Goal: Transaction & Acquisition: Subscribe to service/newsletter

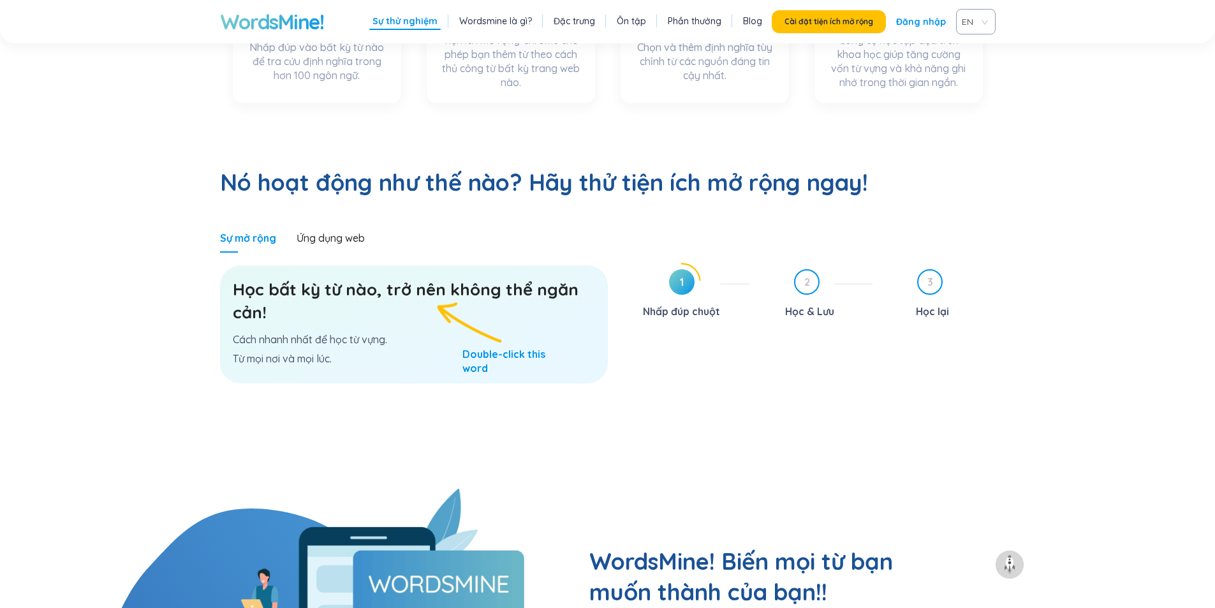
scroll to position [829, 0]
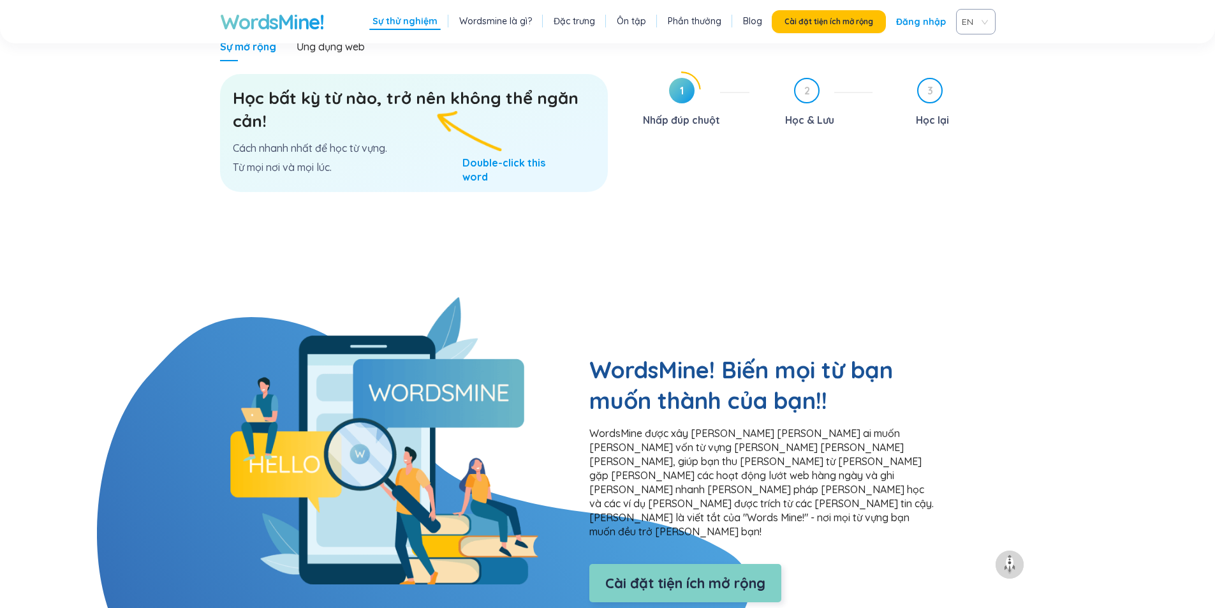
click at [703, 574] on font "Cài đặt tiện ích mở rộng" at bounding box center [685, 583] width 160 height 18
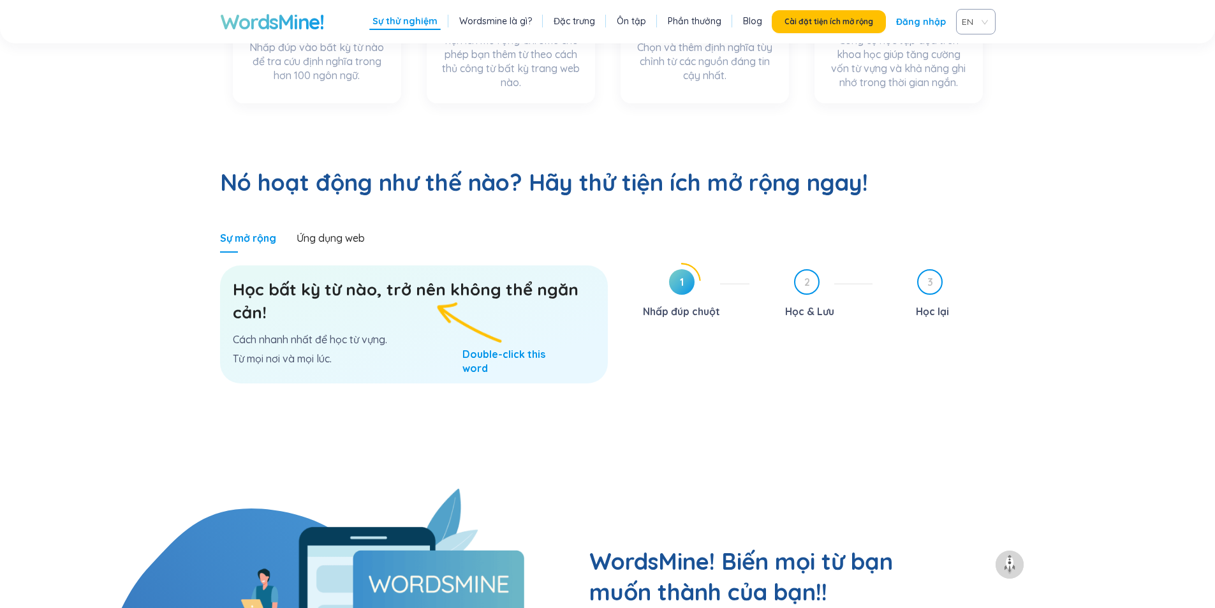
click at [933, 20] on font "Đăng nhập" at bounding box center [921, 21] width 50 height 11
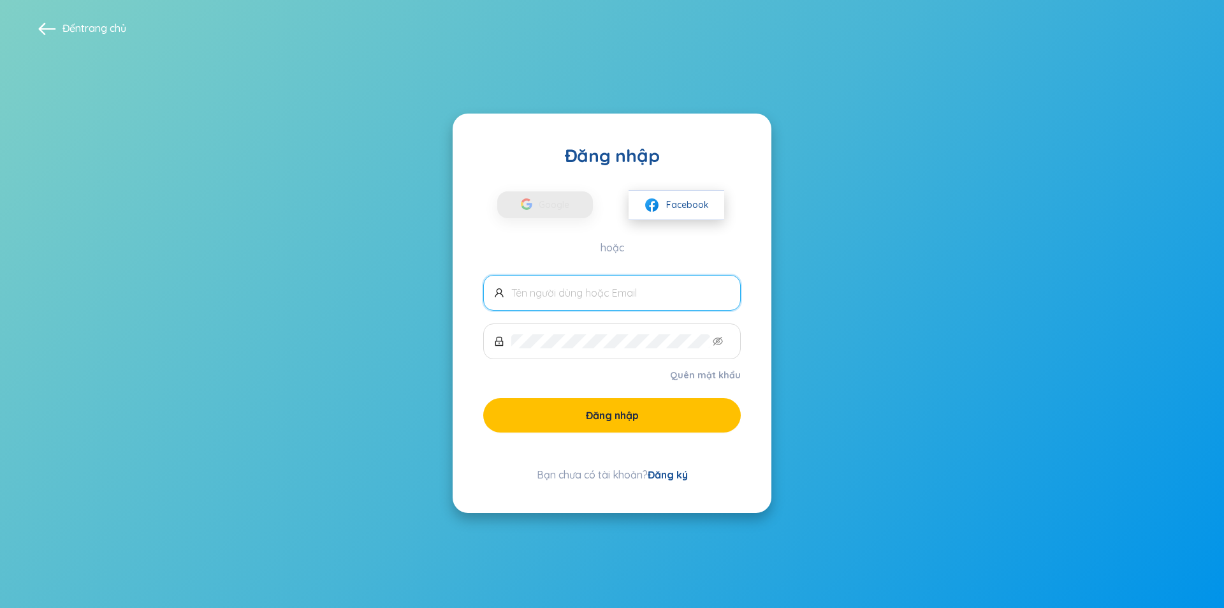
click at [654, 204] on img at bounding box center [652, 205] width 16 height 16
click at [665, 472] on font "Đăng ký" at bounding box center [668, 474] width 40 height 13
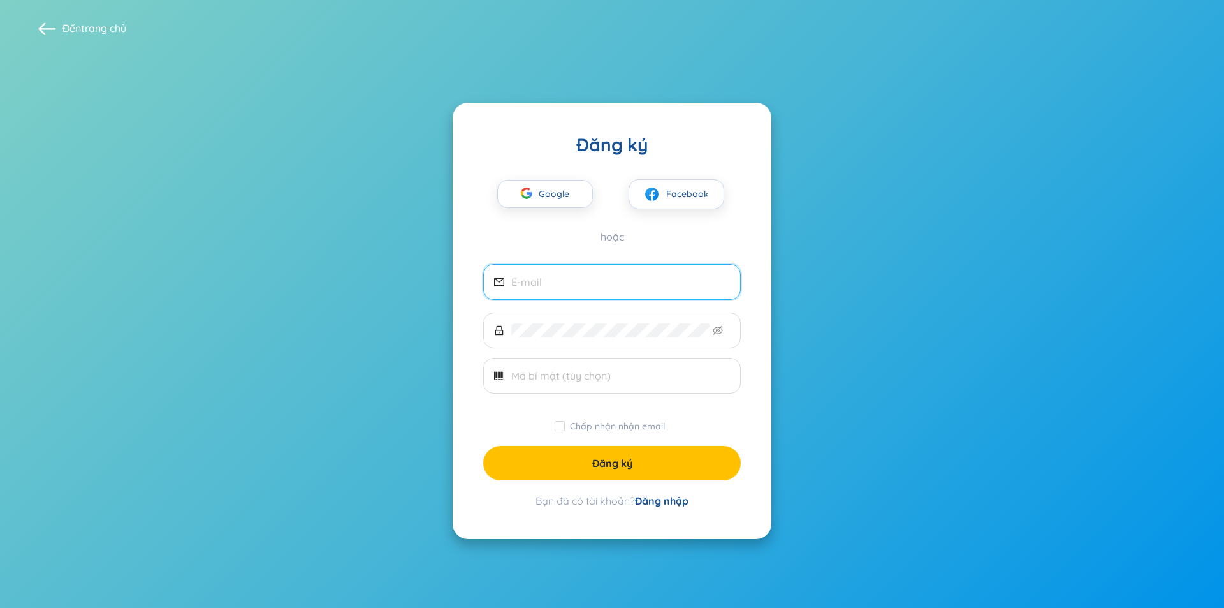
click at [590, 279] on input "email" at bounding box center [620, 282] width 219 height 14
click at [538, 196] on div "button" at bounding box center [527, 195] width 24 height 28
